Goal: Information Seeking & Learning: Learn about a topic

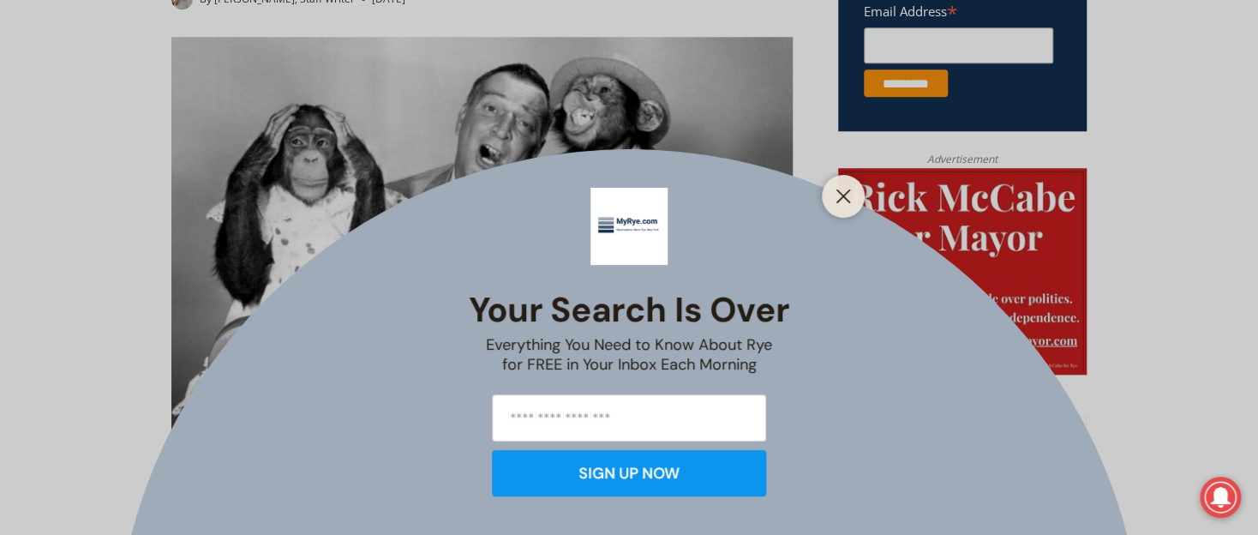
click at [841, 191] on icon "Close" at bounding box center [843, 196] width 15 height 15
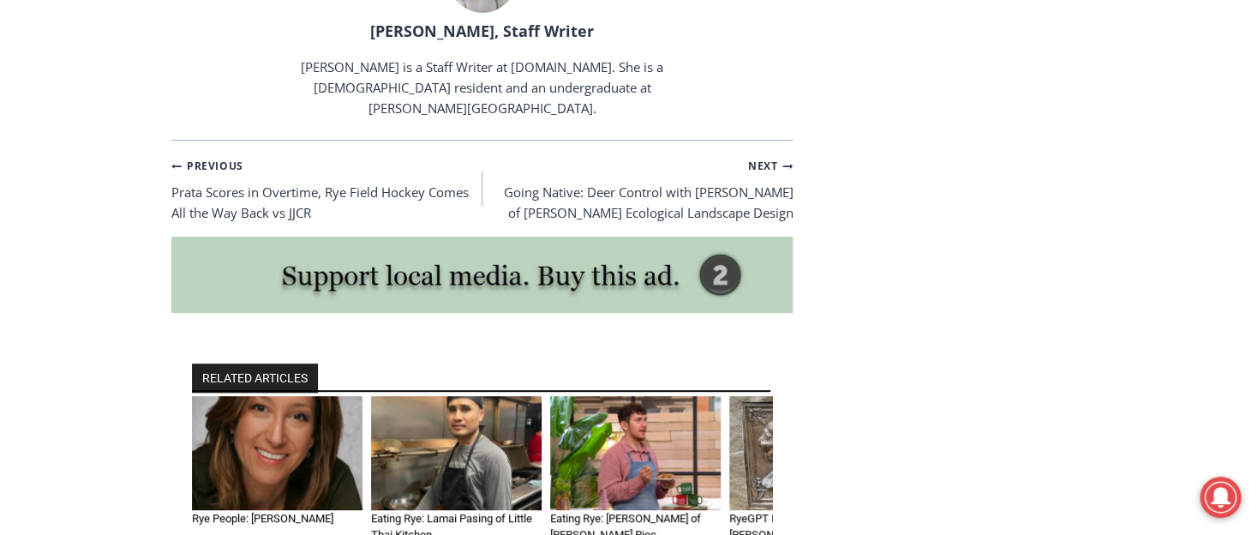
scroll to position [3309, 0]
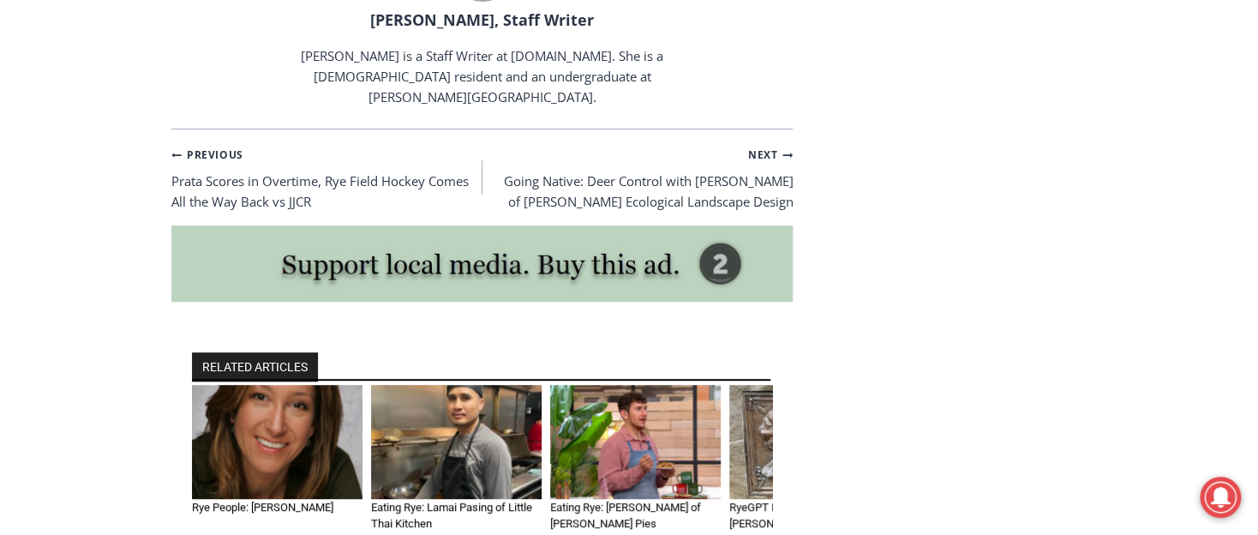
click at [739, 385] on img "4 of 6" at bounding box center [814, 442] width 171 height 114
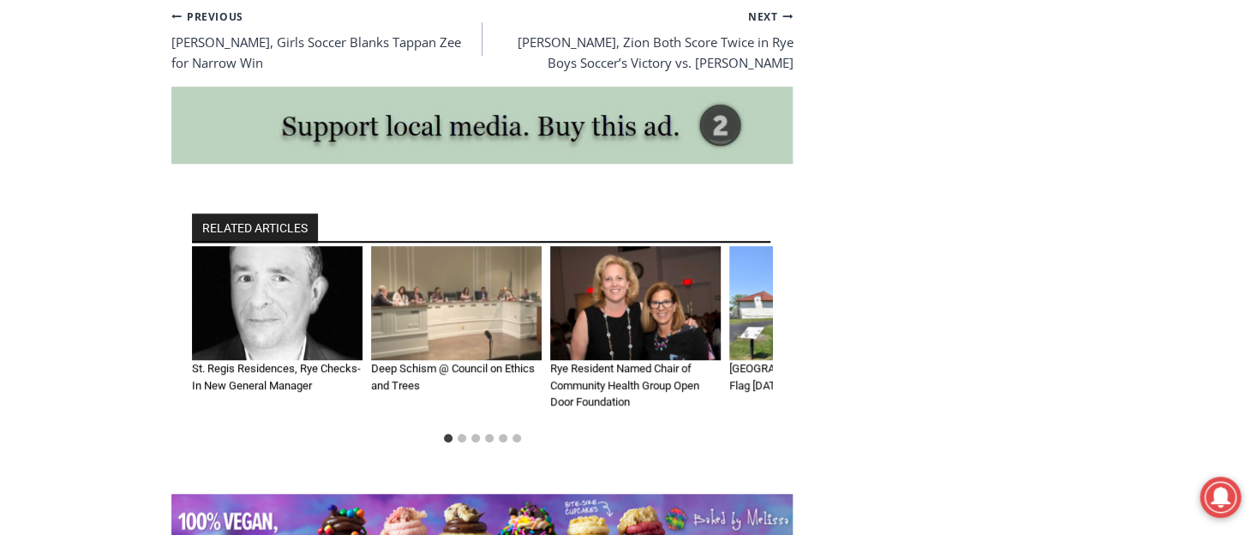
scroll to position [3567, 0]
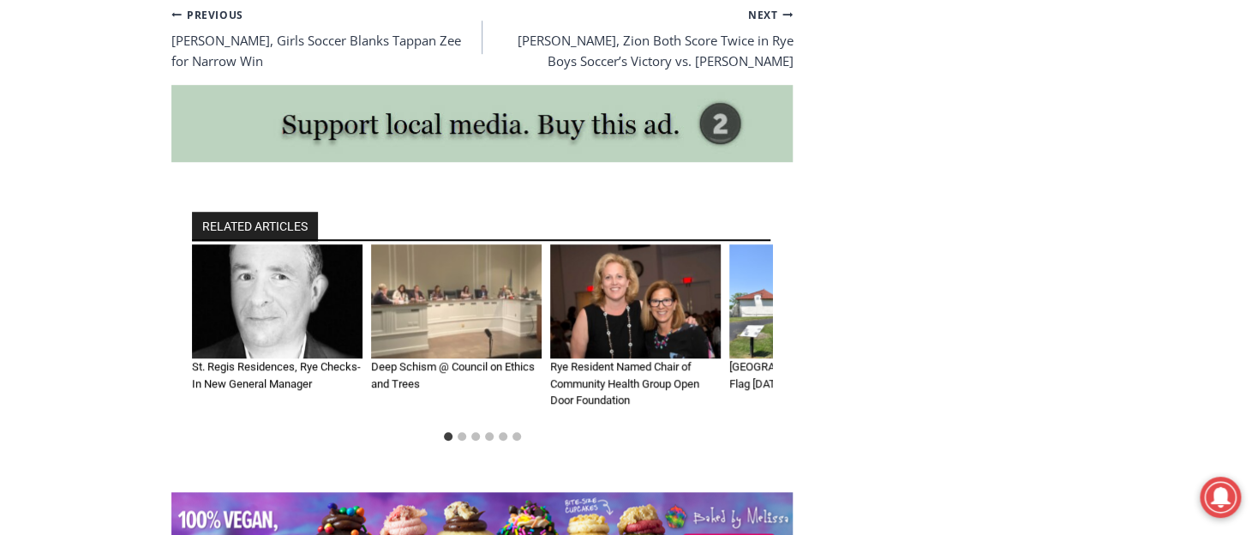
click at [750, 256] on img "4 of 6" at bounding box center [814, 301] width 171 height 114
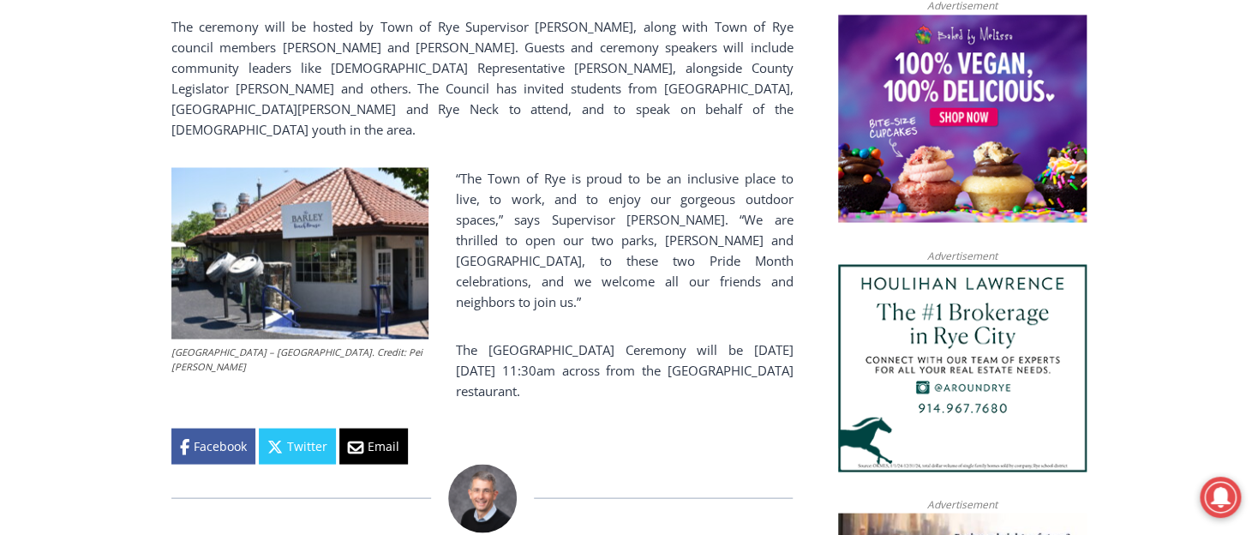
scroll to position [1424, 0]
